Goal: Task Accomplishment & Management: Manage account settings

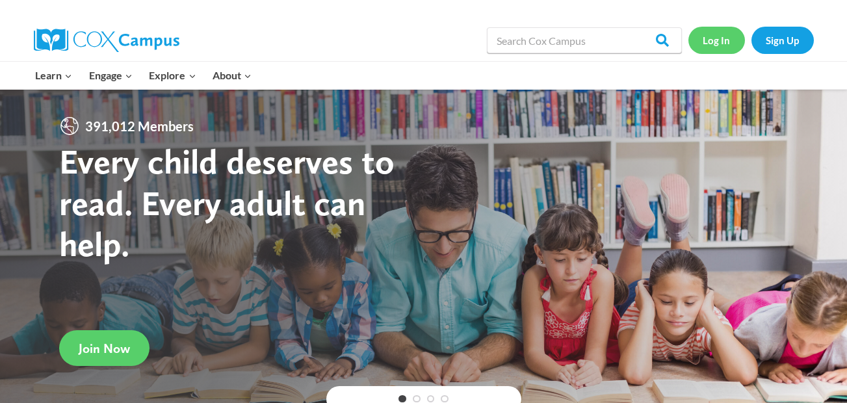
click at [717, 46] on link "Log In" at bounding box center [717, 40] width 57 height 27
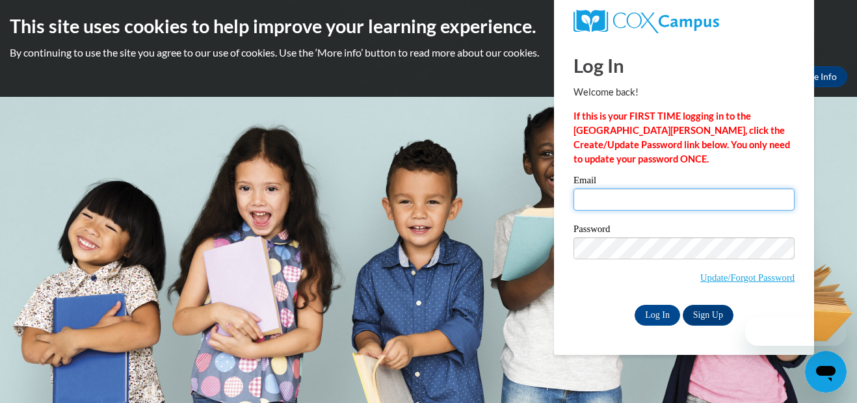
click at [658, 204] on input "Email" at bounding box center [684, 200] width 221 height 22
type input "MsLa_Toya@yahoo.com"
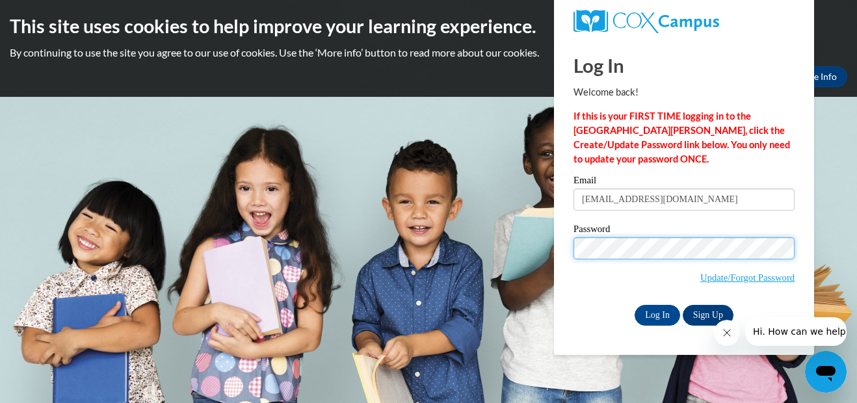
click at [635, 305] on input "Log In" at bounding box center [658, 315] width 46 height 21
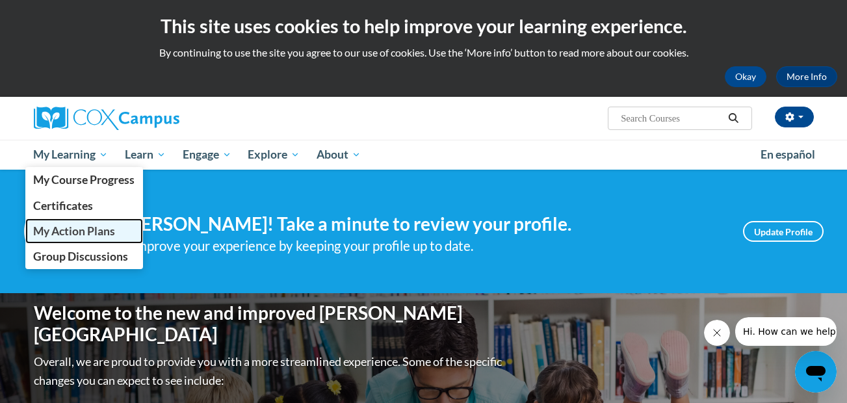
click at [83, 232] on span "My Action Plans" at bounding box center [74, 231] width 82 height 14
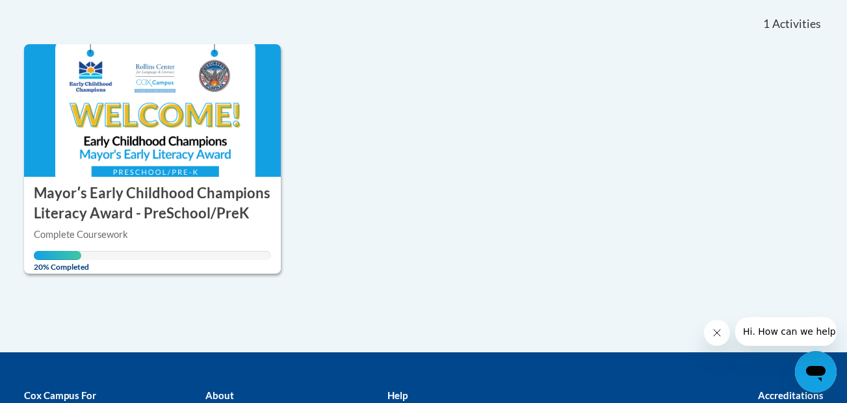
scroll to position [207, 0]
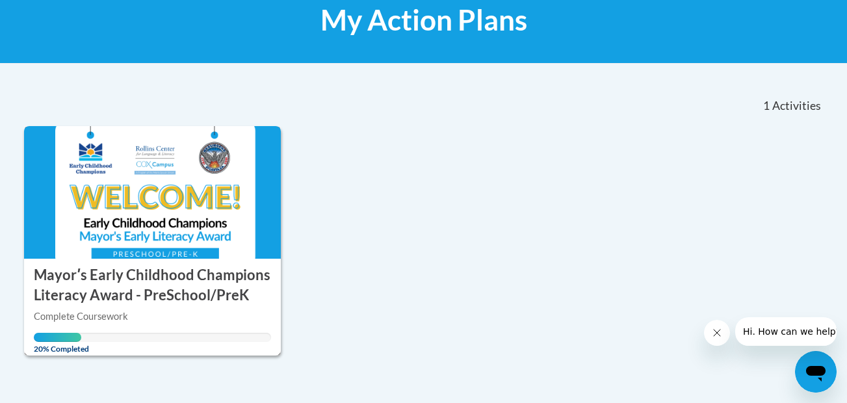
click at [178, 277] on h3 "Mayorʹs Early Childhood Champions Literacy Award - PreSchool/PreK" at bounding box center [153, 285] width 238 height 40
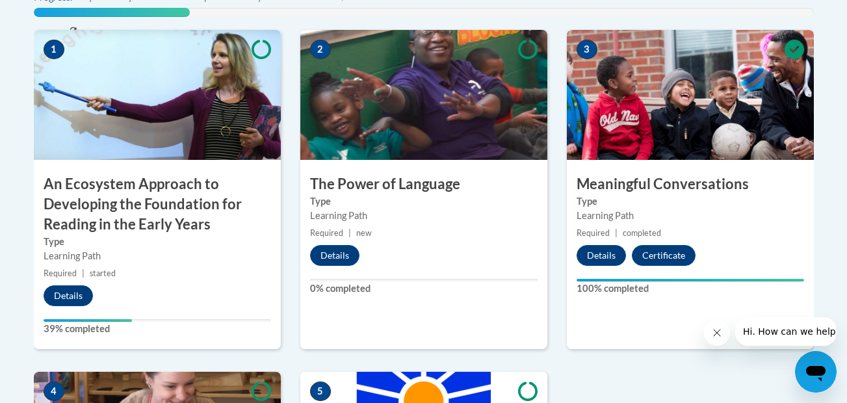
scroll to position [524, 0]
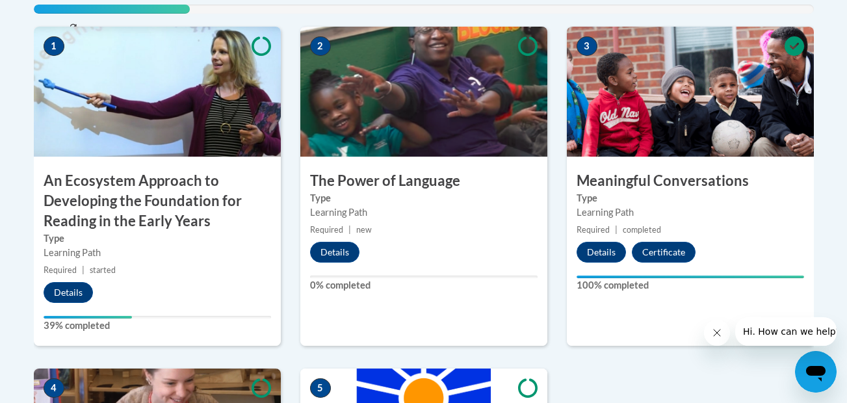
click at [243, 131] on img at bounding box center [157, 92] width 247 height 130
click at [114, 212] on h3 "An Ecosystem Approach to Developing the Foundation for Reading in the Early Yea…" at bounding box center [157, 201] width 247 height 60
click at [65, 286] on button "Details" at bounding box center [68, 292] width 49 height 21
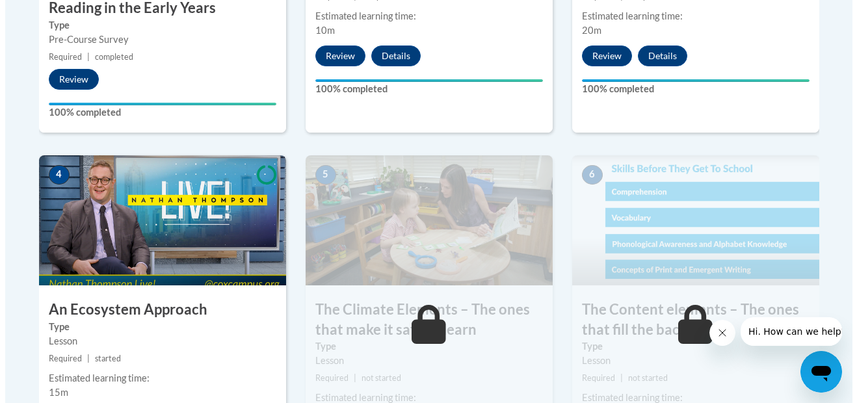
scroll to position [849, 0]
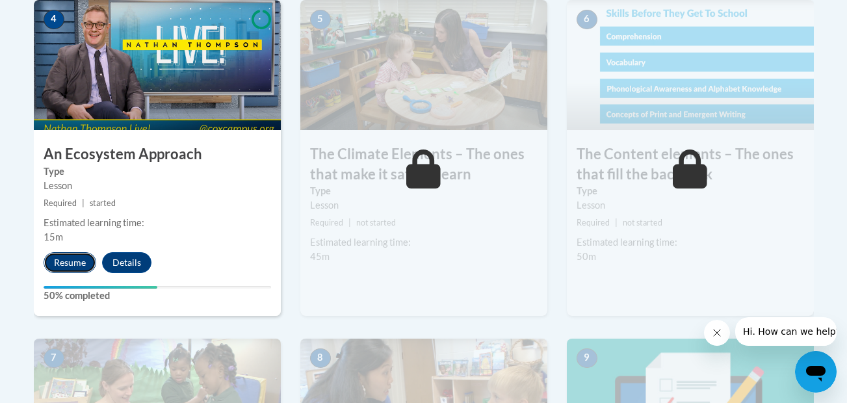
click at [71, 263] on button "Resume" at bounding box center [70, 262] width 53 height 21
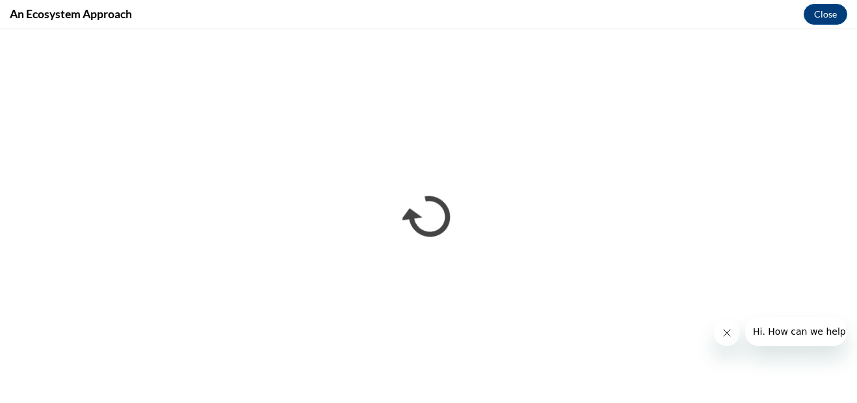
scroll to position [0, 0]
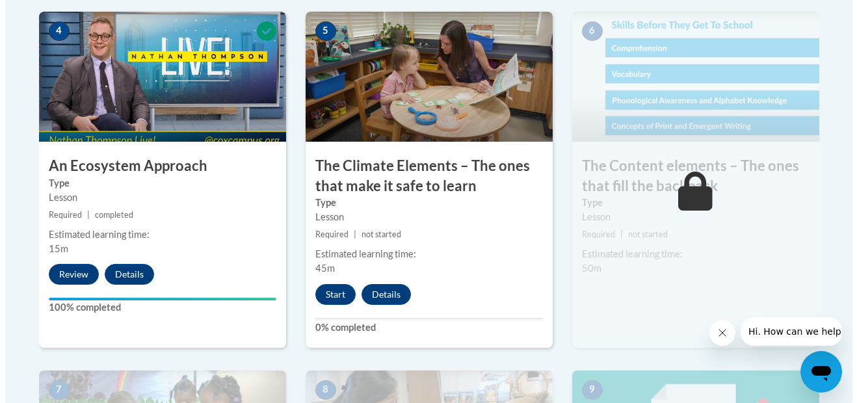
scroll to position [844, 0]
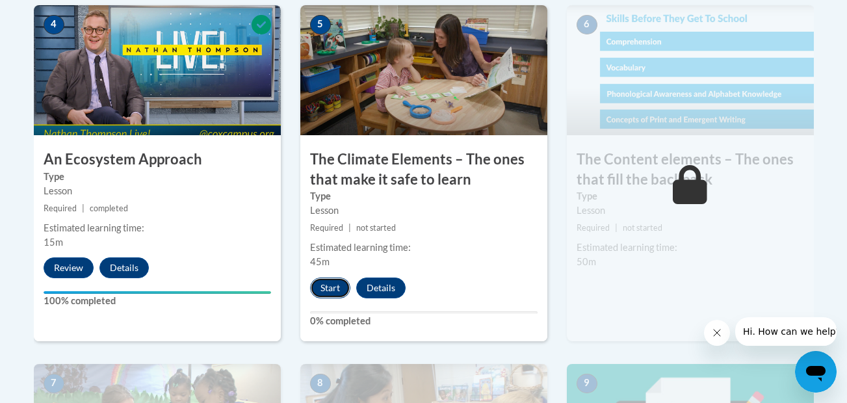
click at [322, 288] on button "Start" at bounding box center [330, 288] width 40 height 21
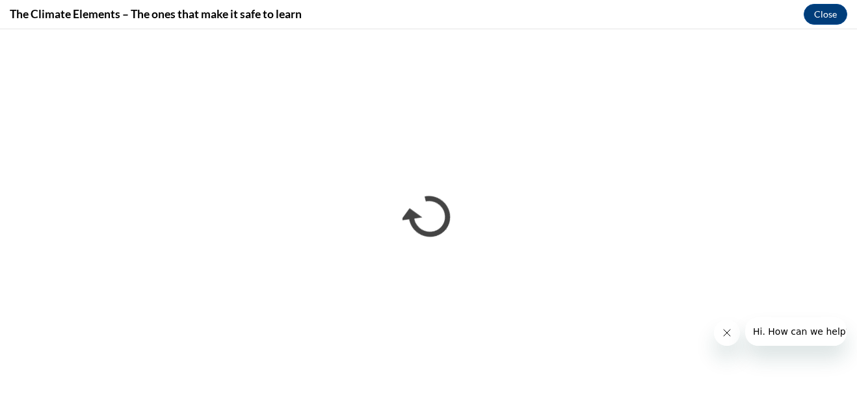
scroll to position [0, 0]
